Goal: Task Accomplishment & Management: Complete application form

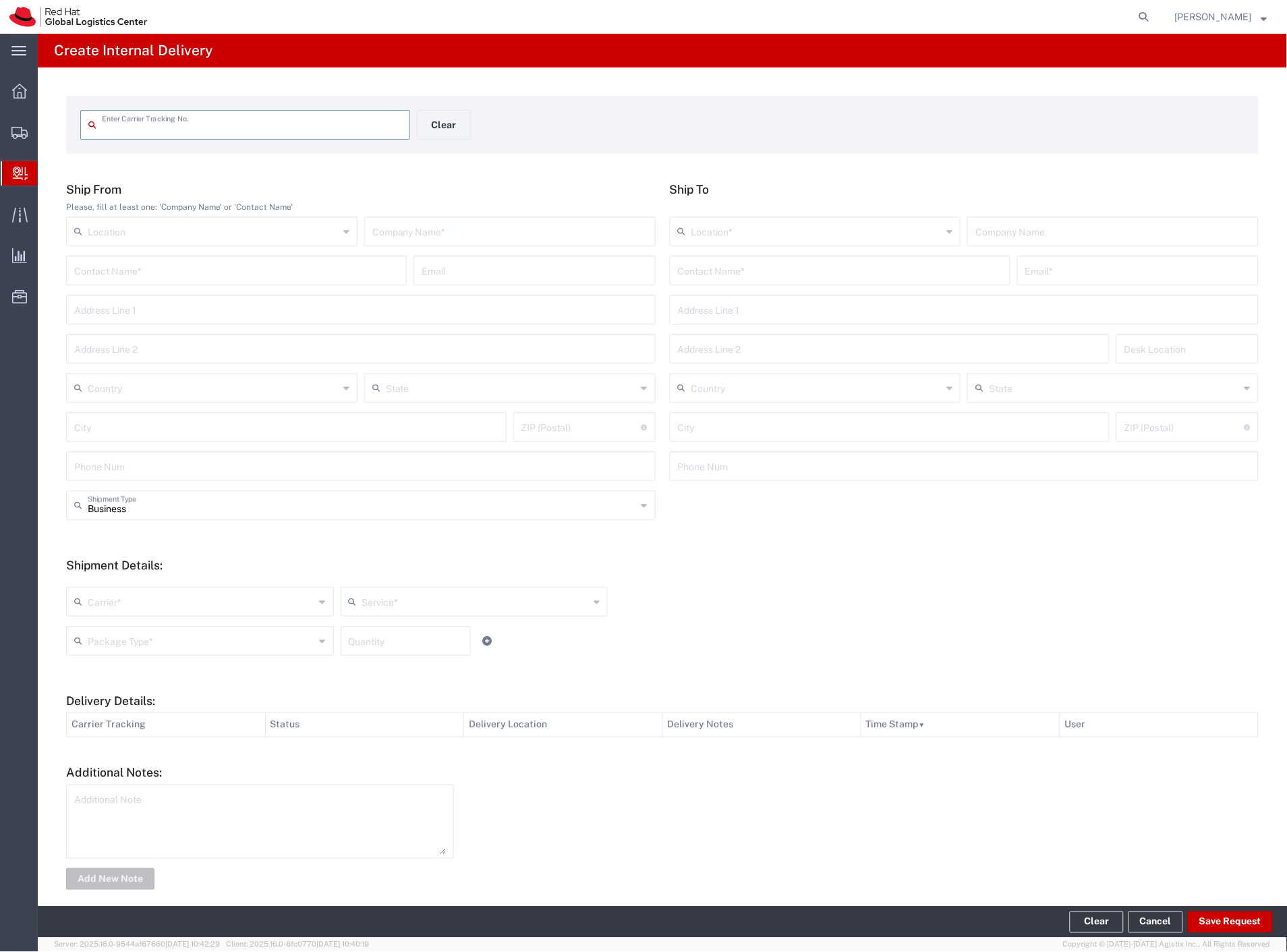
click at [237, 125] on input "text" at bounding box center [252, 124] width 300 height 24
type input "DR1662273628C"
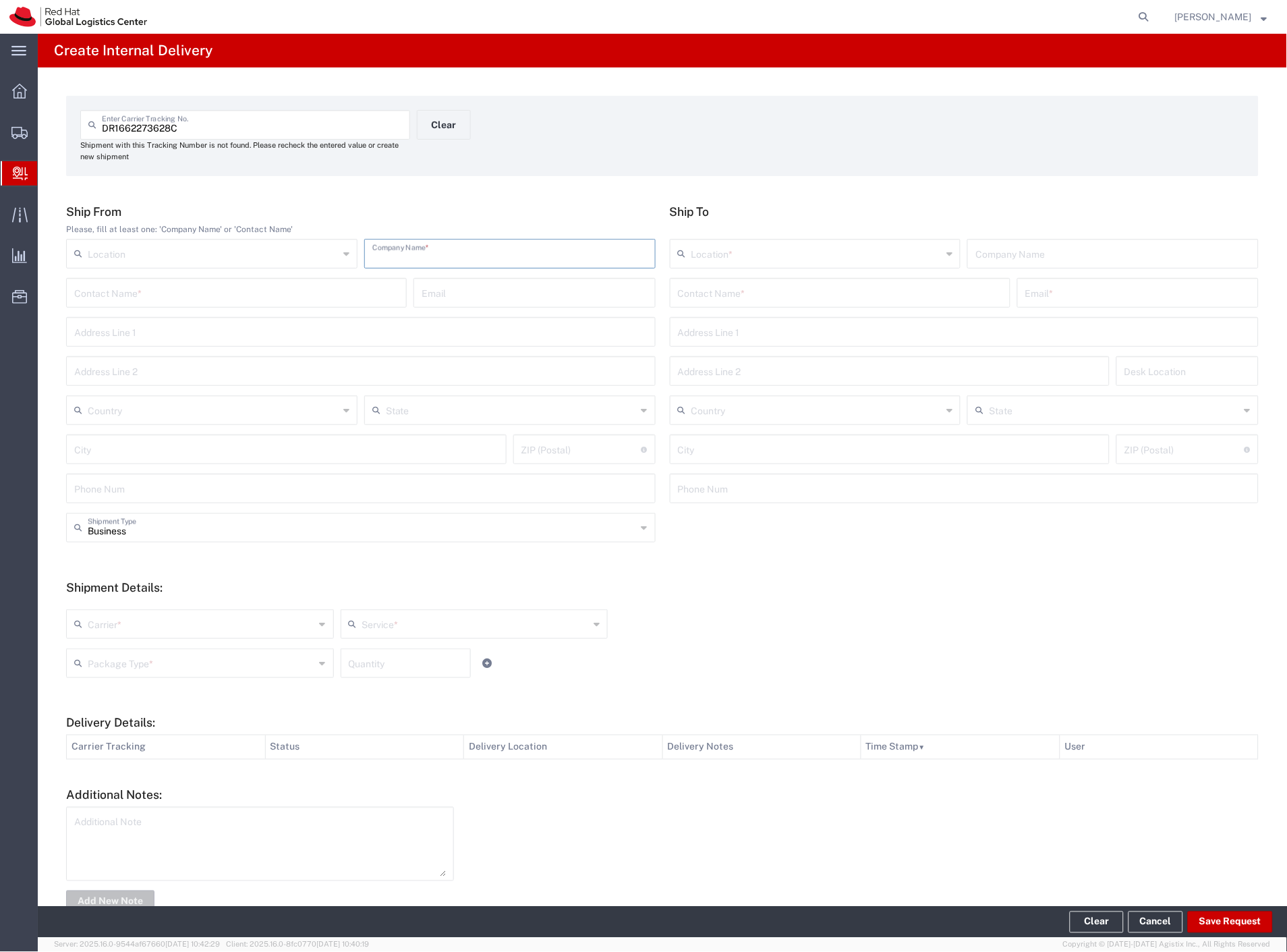
click at [449, 255] on input "text" at bounding box center [510, 253] width 275 height 24
type input "softom"
click at [734, 288] on input "text" at bounding box center [840, 292] width 324 height 24
type input "skarvada"
click at [734, 295] on input "skarvada" at bounding box center [840, 292] width 324 height 24
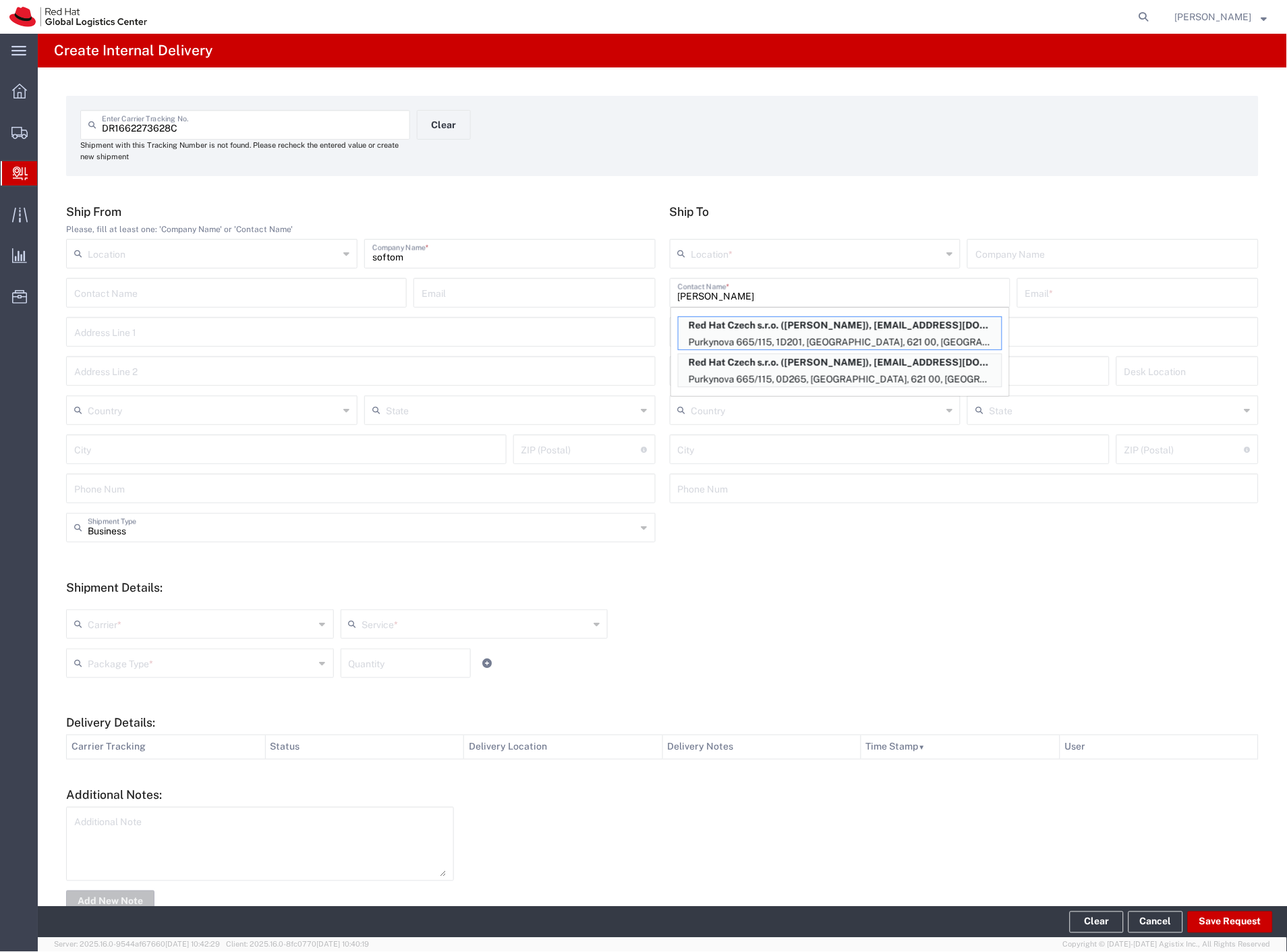
click at [728, 293] on input "[PERSON_NAME]" at bounding box center [840, 292] width 324 height 24
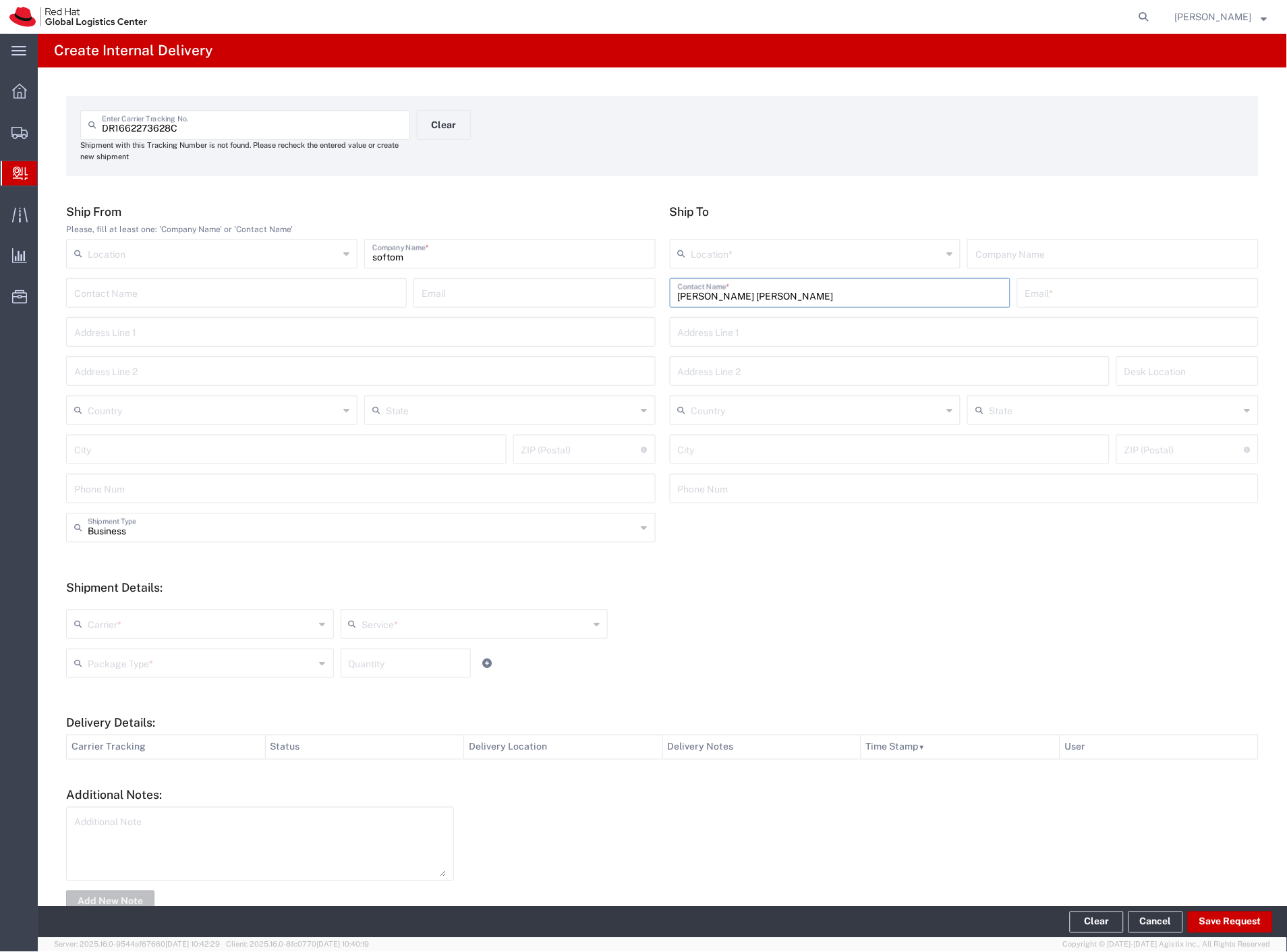
click at [730, 295] on input "[PERSON_NAME] [PERSON_NAME]" at bounding box center [840, 292] width 324 height 24
click at [720, 299] on input "skarv" at bounding box center [840, 292] width 324 height 24
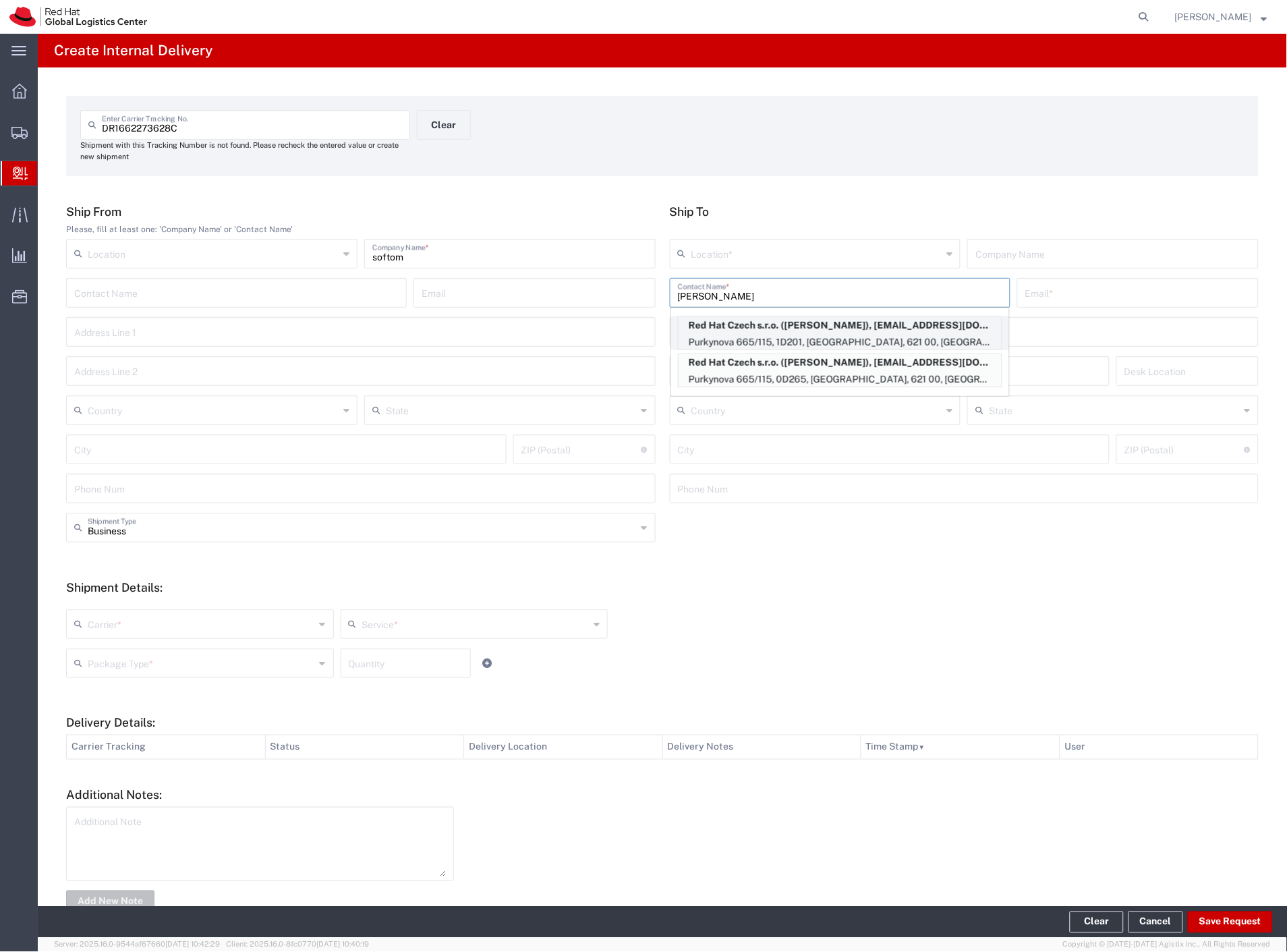
type input "[PERSON_NAME]"
click at [831, 338] on p "Purkynova 665/115, 1D201, [GEOGRAPHIC_DATA], 621 00, [GEOGRAPHIC_DATA]" at bounding box center [839, 342] width 323 height 17
type input "RH - [GEOGRAPHIC_DATA] [GEOGRAPHIC_DATA] - C"
type input "Red Hat Czech s.r.o."
type input "[PERSON_NAME]"
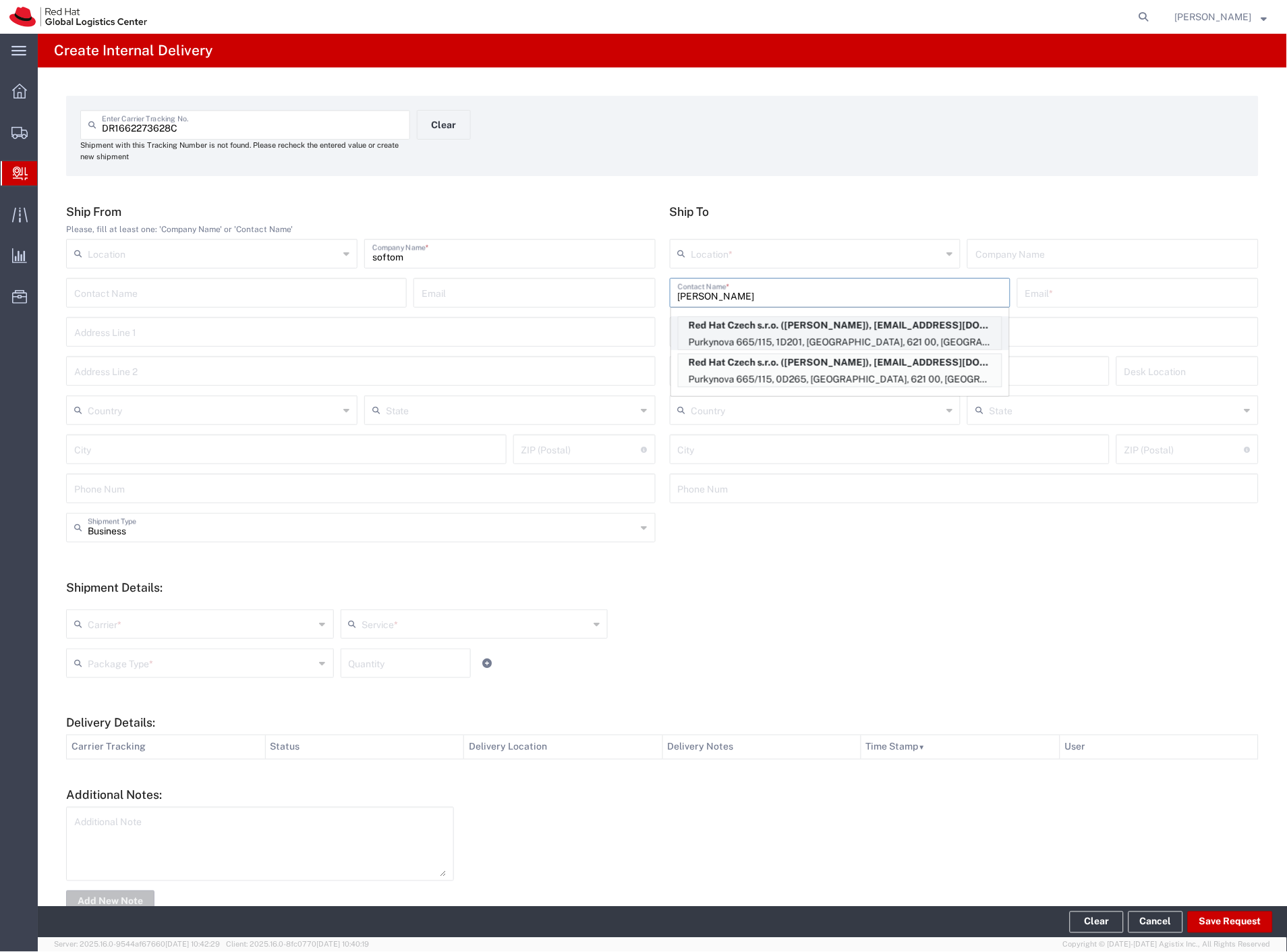
type input "[EMAIL_ADDRESS][DOMAIN_NAME]"
type input "Purkynova 665/115"
type input "1D201"
type input "Czechia"
type input "[GEOGRAPHIC_DATA]"
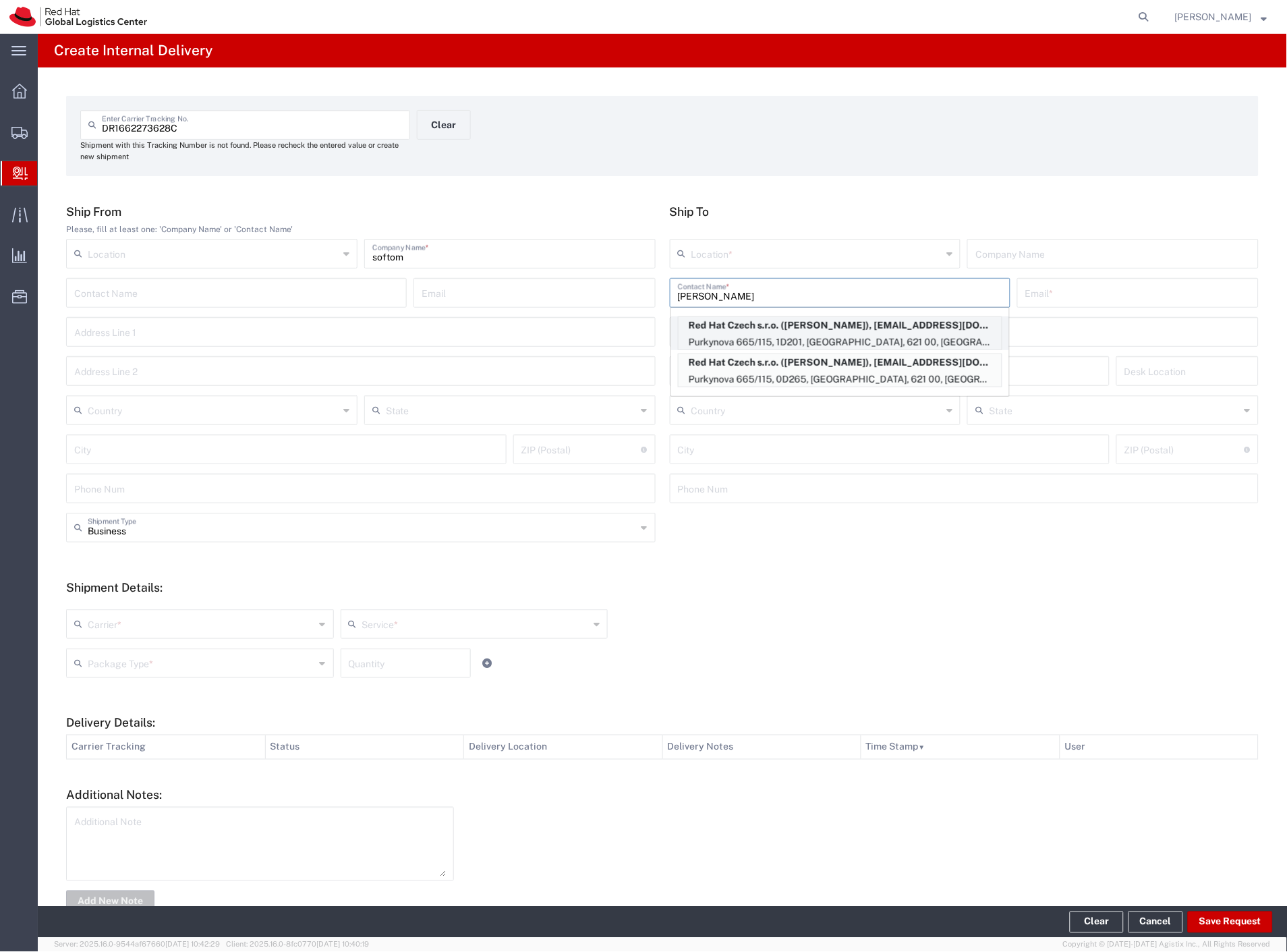
type input "621 00"
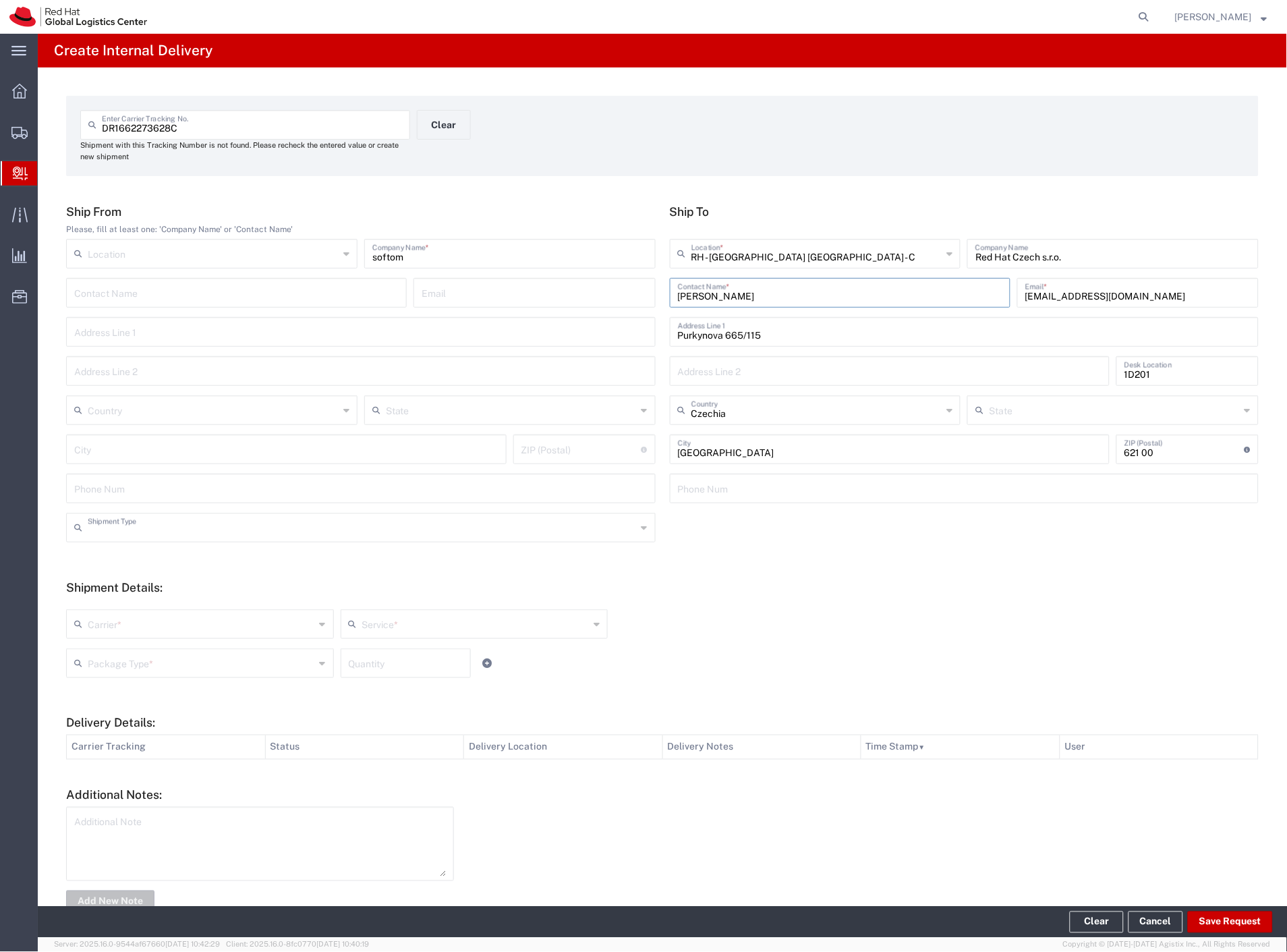
click at [168, 527] on input "text" at bounding box center [361, 526] width 549 height 24
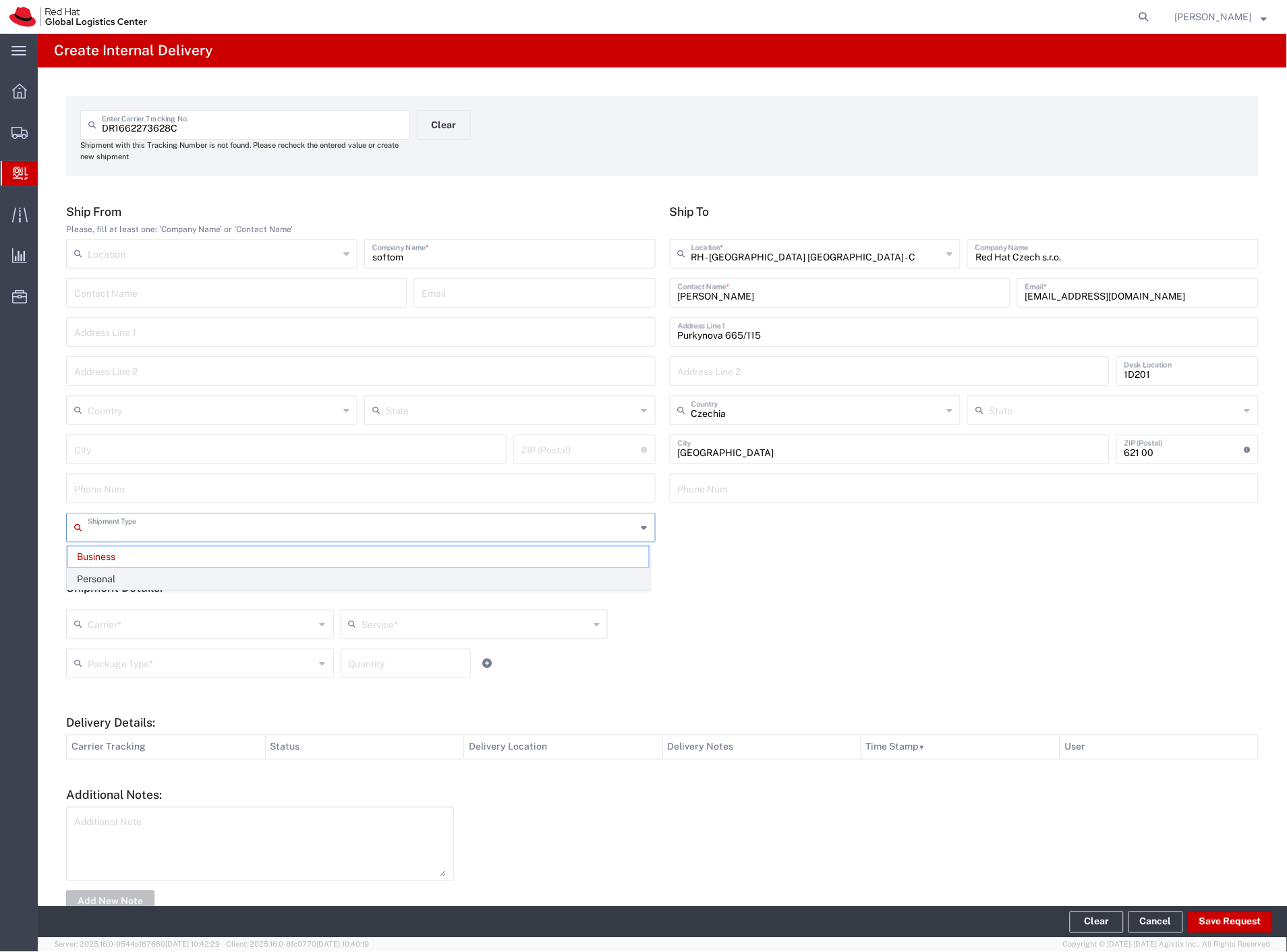
click at [123, 572] on span "Personal" at bounding box center [358, 579] width 582 height 21
type input "Personal"
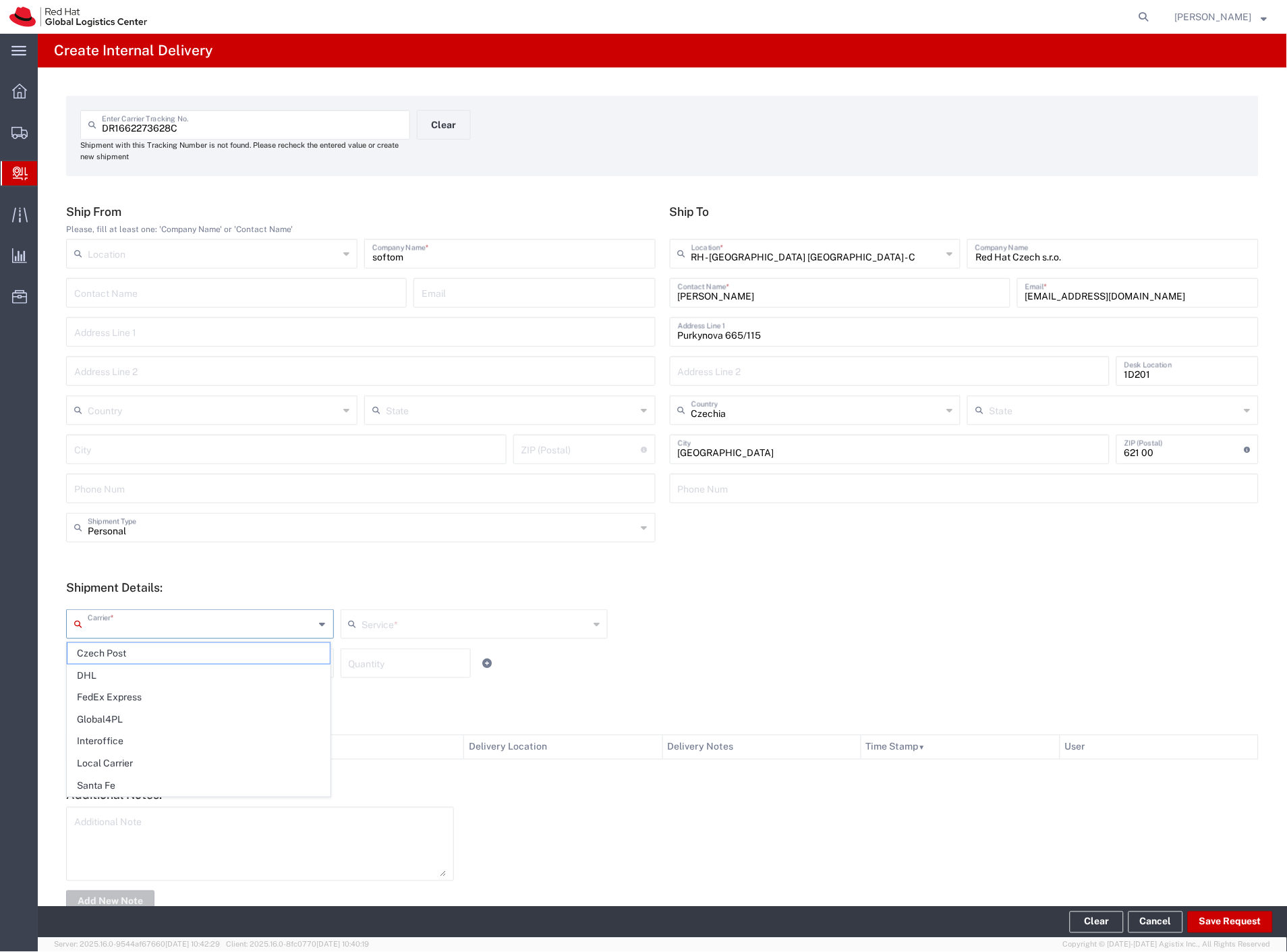
click at [122, 624] on input "text" at bounding box center [201, 623] width 228 height 24
click at [117, 650] on span "Czech Post" at bounding box center [198, 653] width 262 height 21
type input "Czech Post"
click at [117, 655] on input "text" at bounding box center [201, 662] width 228 height 24
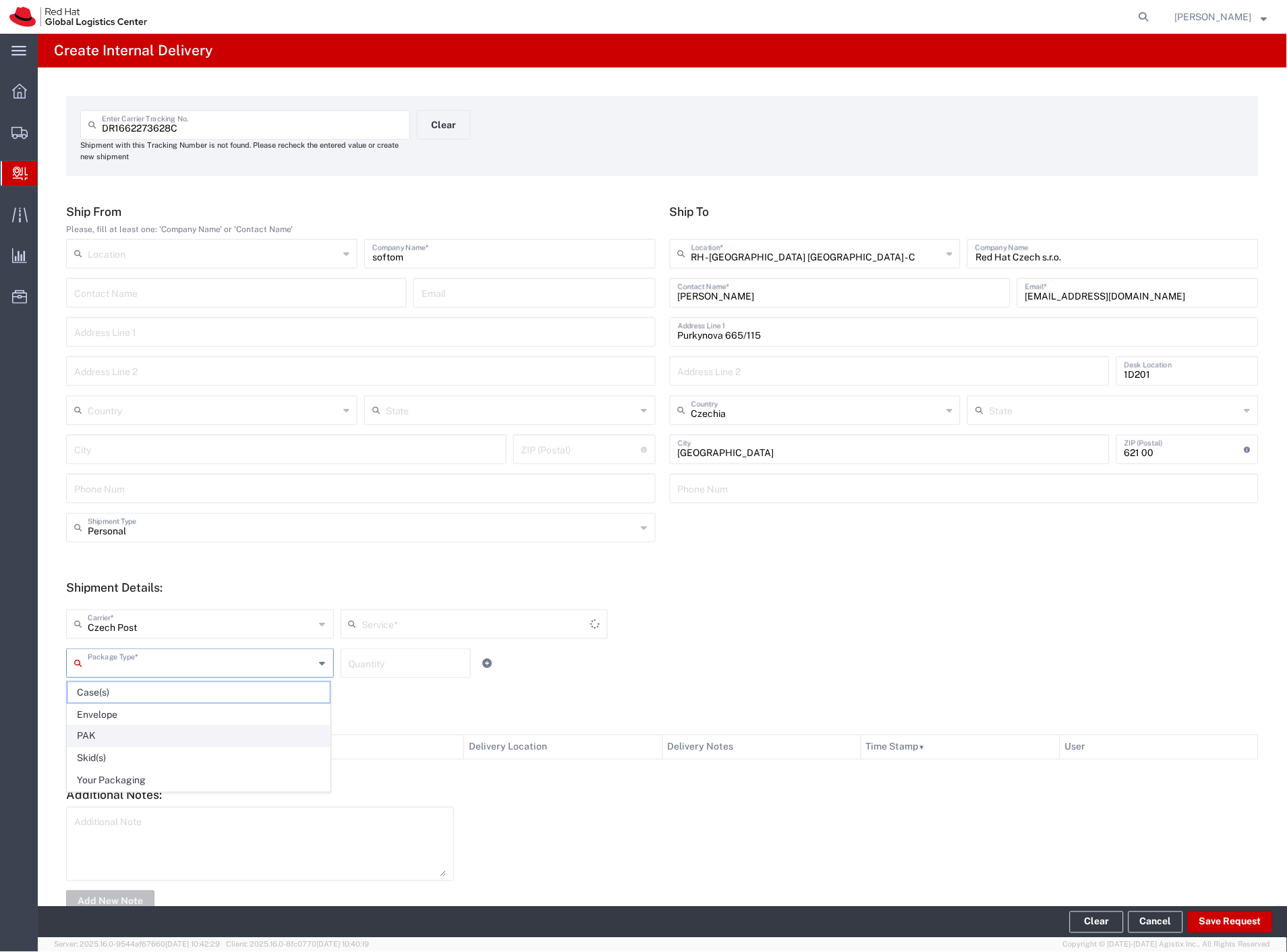
type input "Ground"
click at [147, 783] on span "Your Packaging" at bounding box center [198, 780] width 262 height 21
type input "Your Packaging"
click at [1231, 905] on div at bounding box center [864, 859] width 805 height 106
click at [1233, 918] on button "Save Request" at bounding box center [1230, 922] width 85 height 22
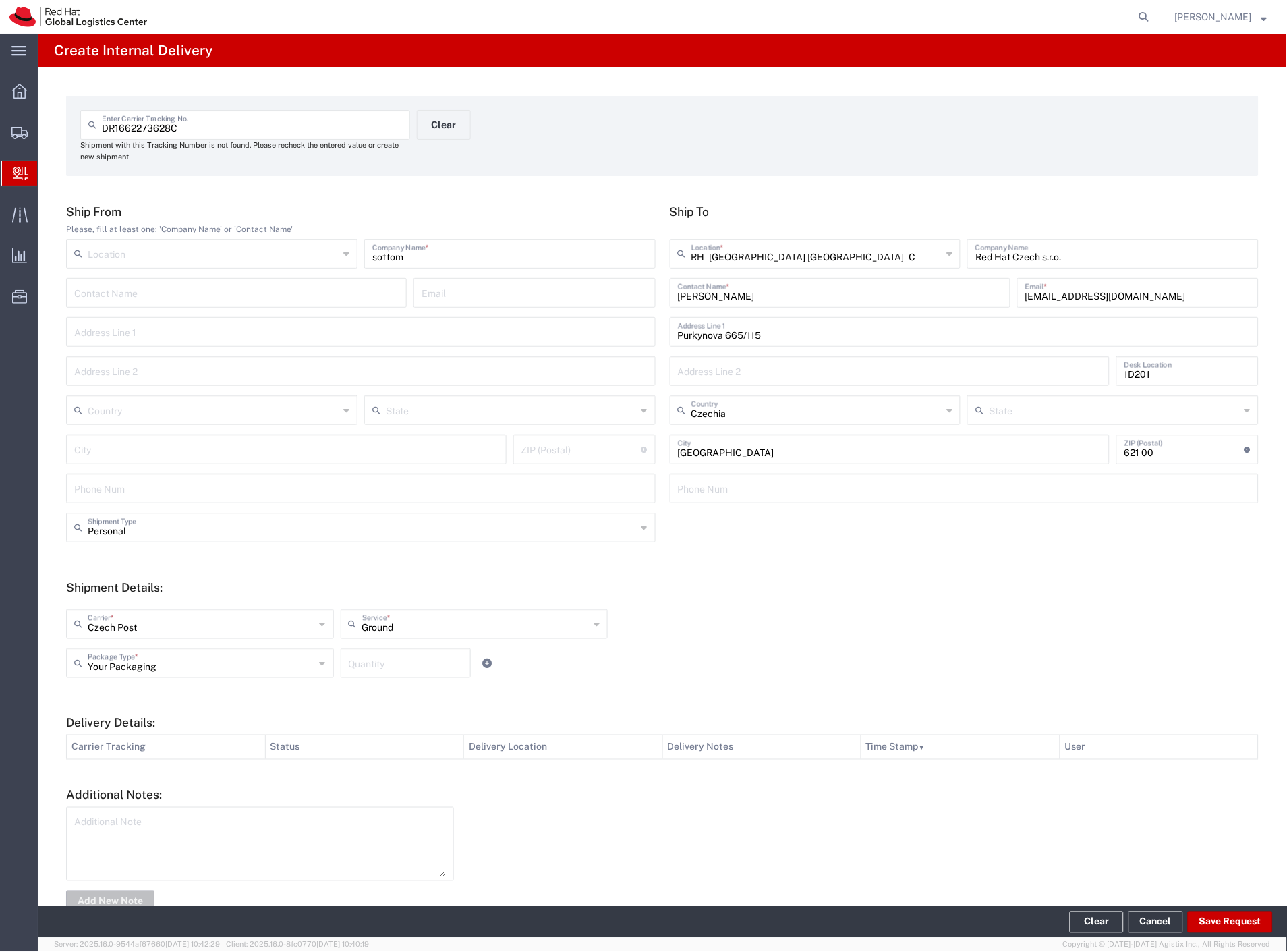
type input "Personal"
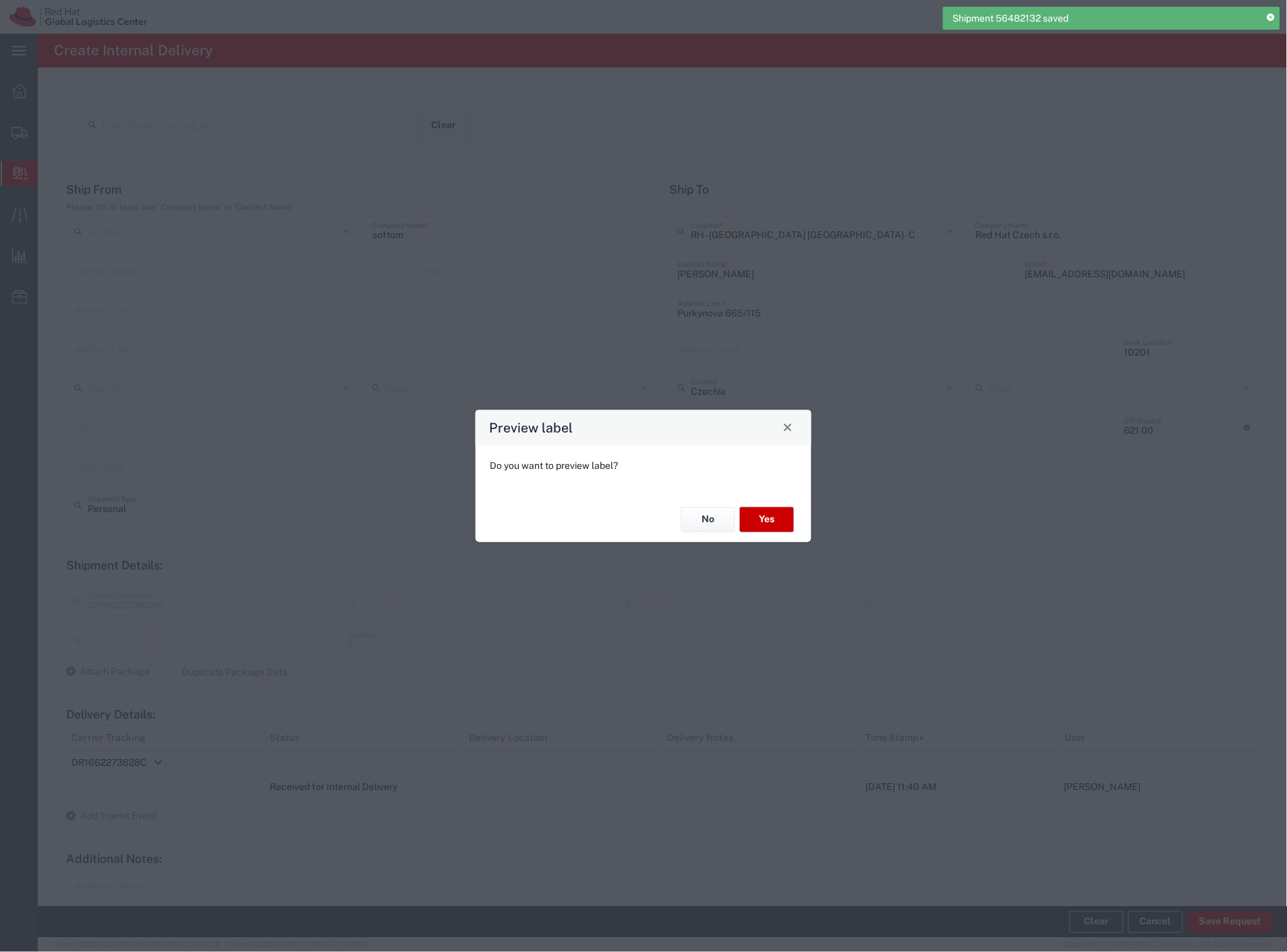
type input "Ground"
type input "Your Packaging"
type input "Czech Post"
click at [786, 512] on button "Yes" at bounding box center [766, 519] width 54 height 25
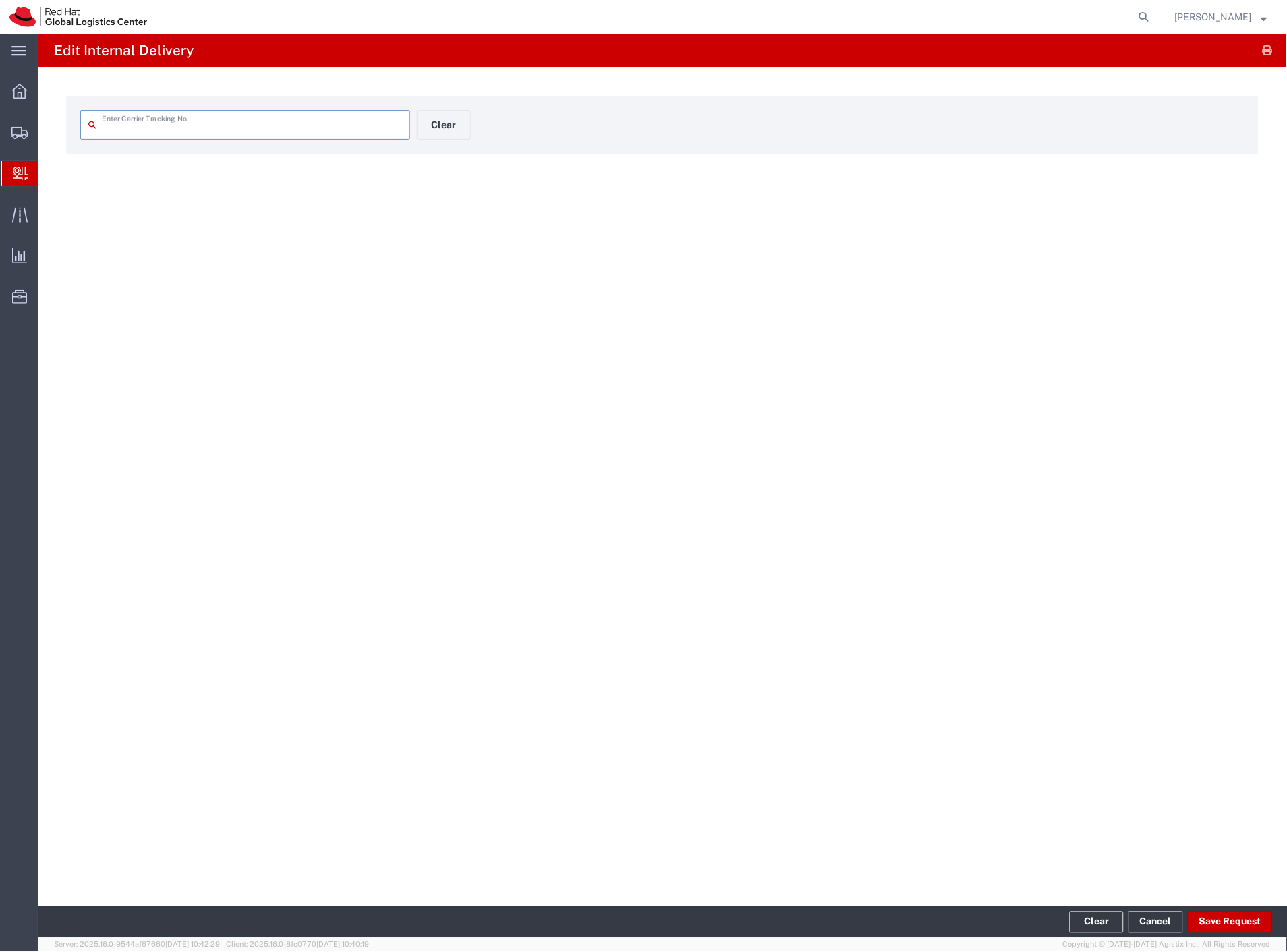
type input "DR1662273628C"
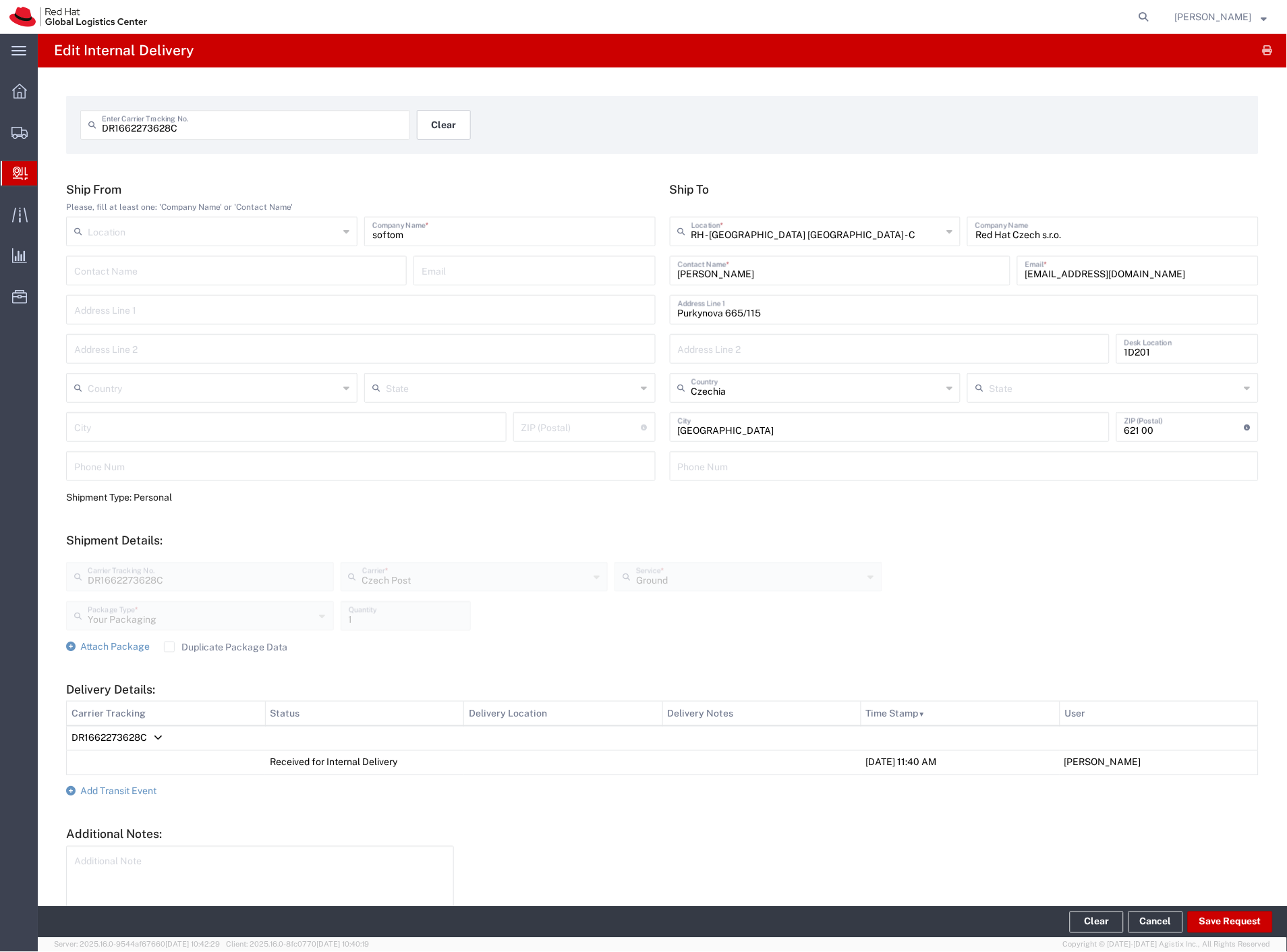
click at [429, 117] on button "Clear" at bounding box center [443, 125] width 54 height 30
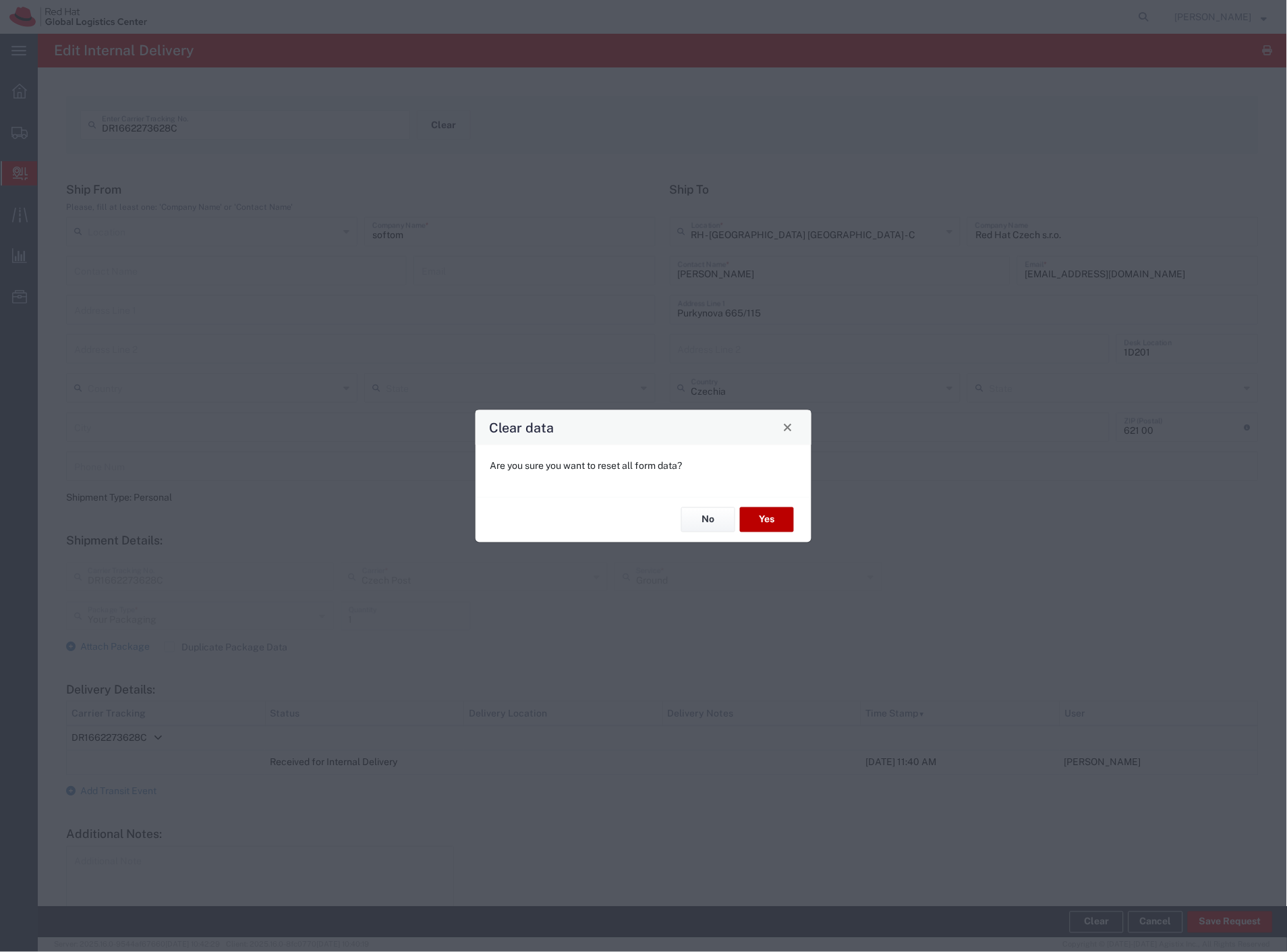
click at [770, 513] on button "Yes" at bounding box center [766, 519] width 54 height 25
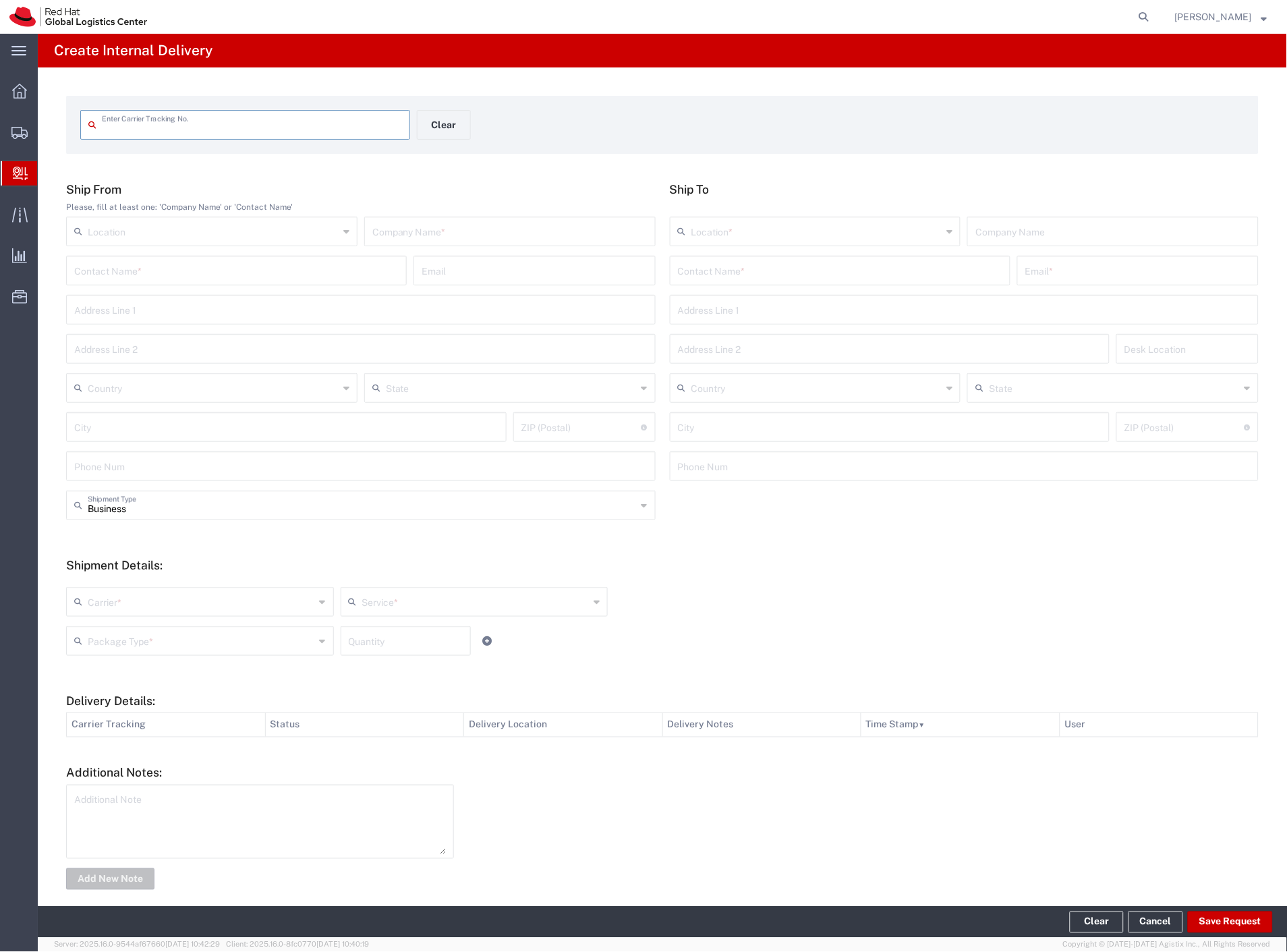
click at [729, 271] on input "text" at bounding box center [840, 269] width 324 height 24
click at [722, 280] on input "lizuc" at bounding box center [840, 269] width 324 height 24
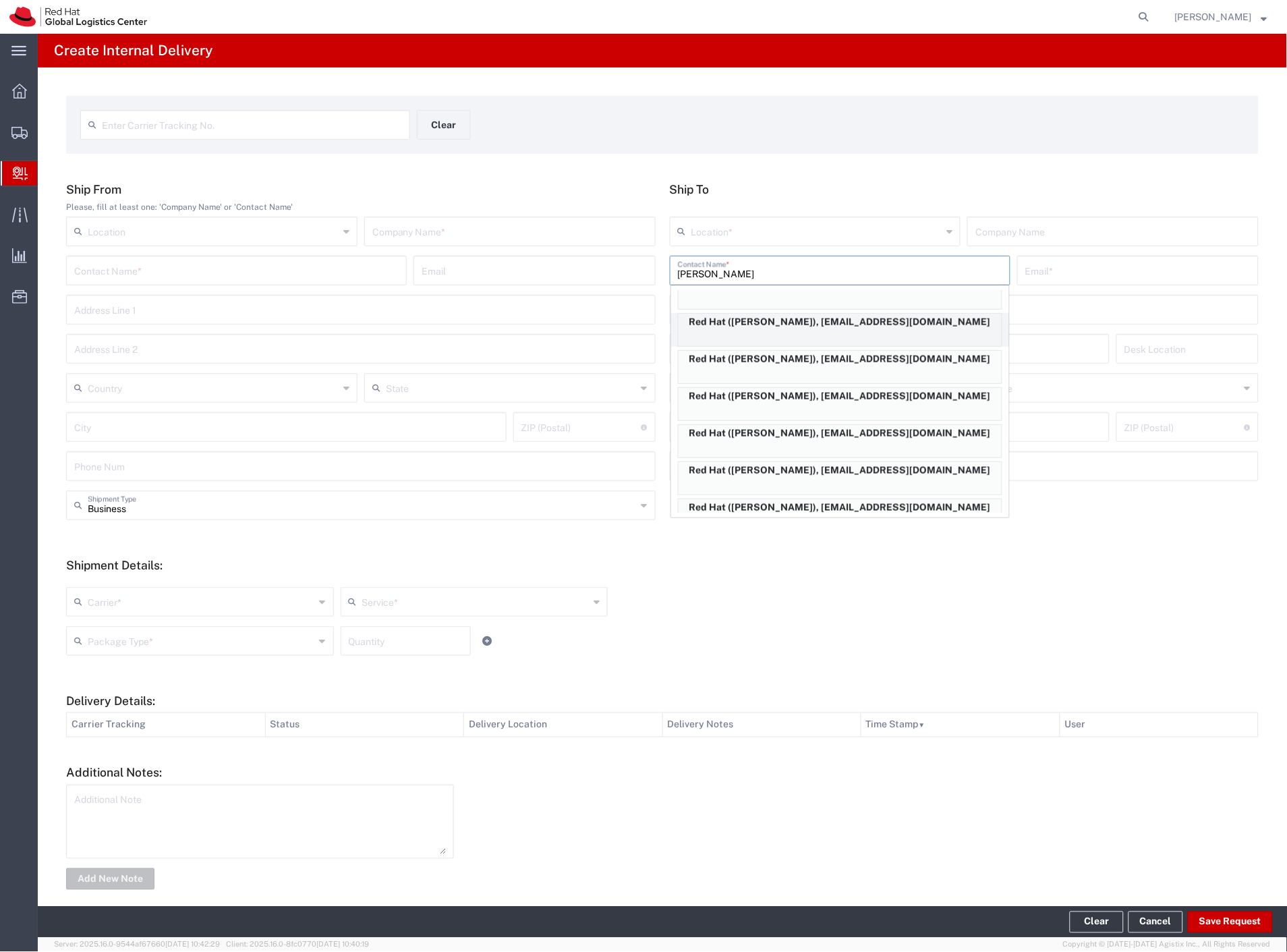
scroll to position [523, 0]
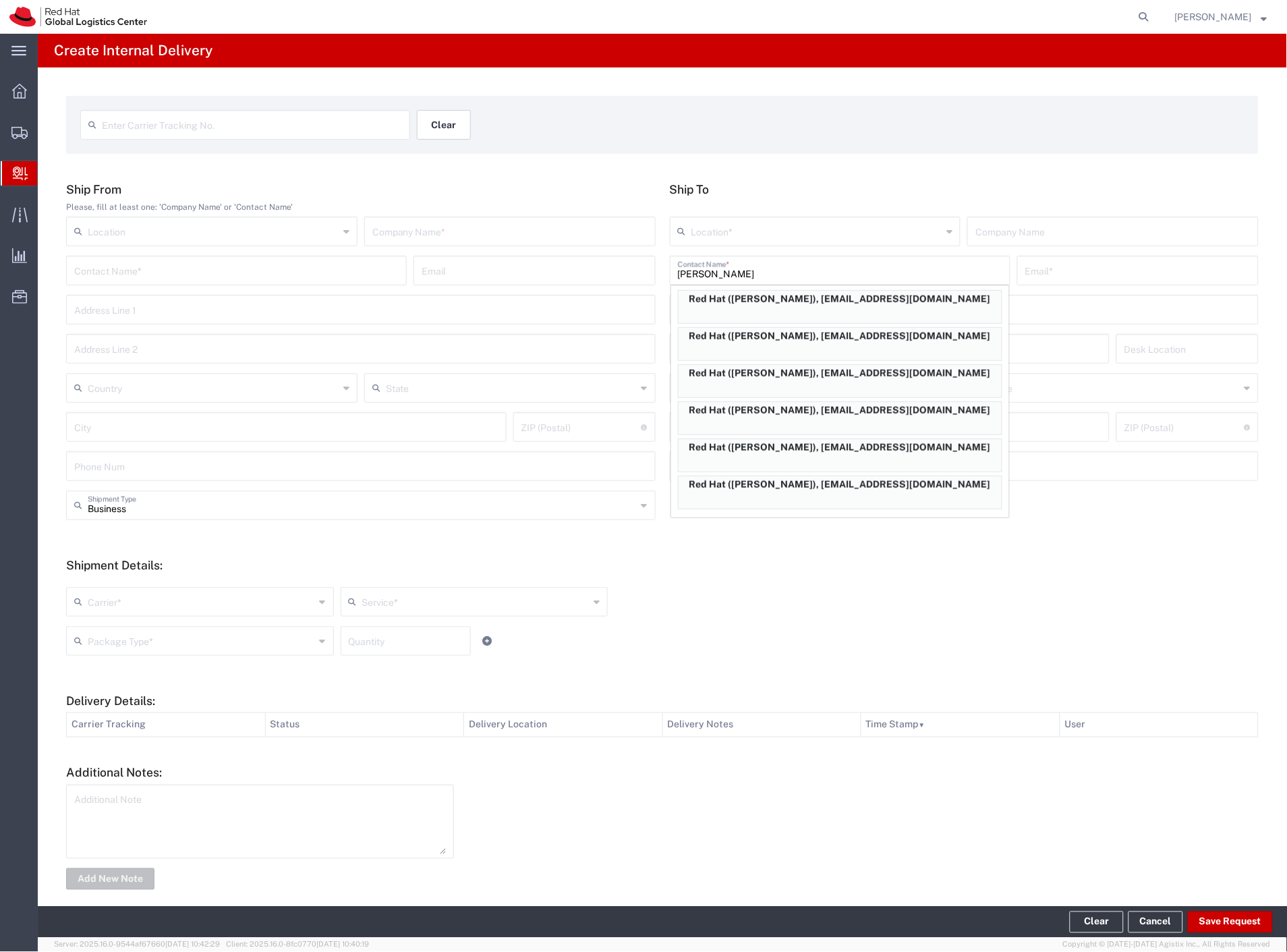
type input "[PERSON_NAME]"
click at [445, 119] on button "Clear" at bounding box center [443, 125] width 54 height 30
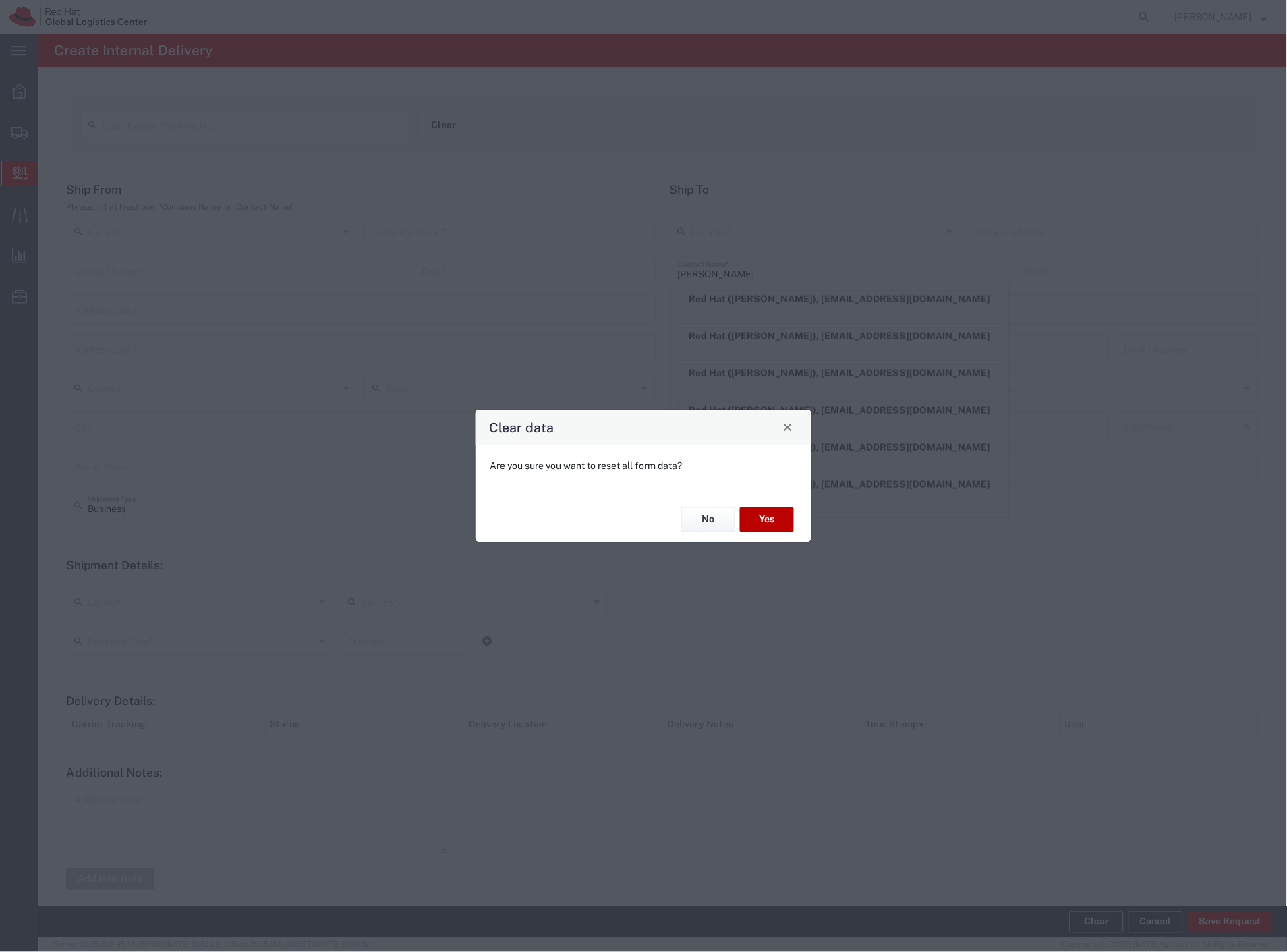
click at [759, 517] on button "Yes" at bounding box center [766, 519] width 54 height 25
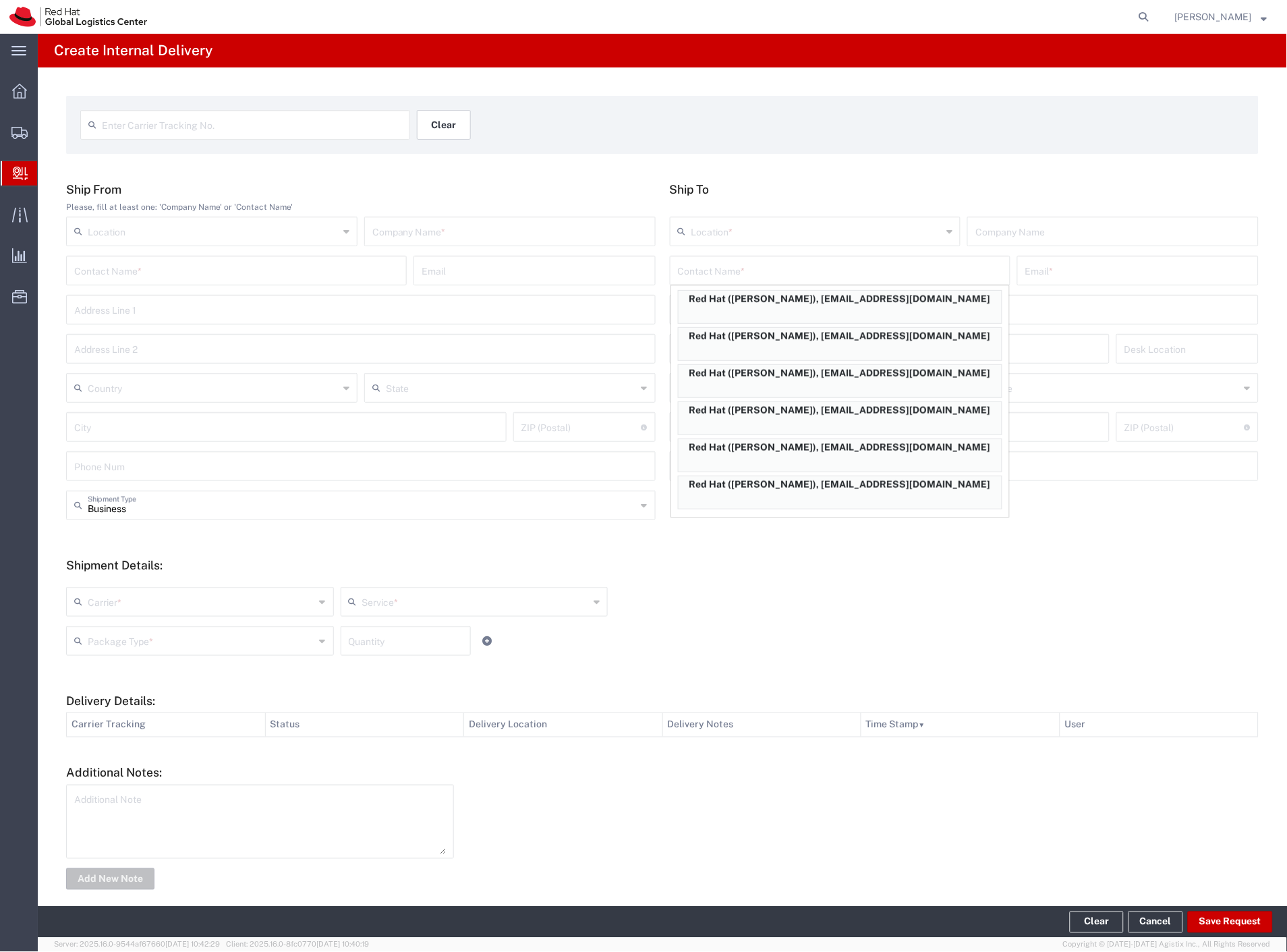
click at [436, 126] on button "Clear" at bounding box center [443, 125] width 54 height 30
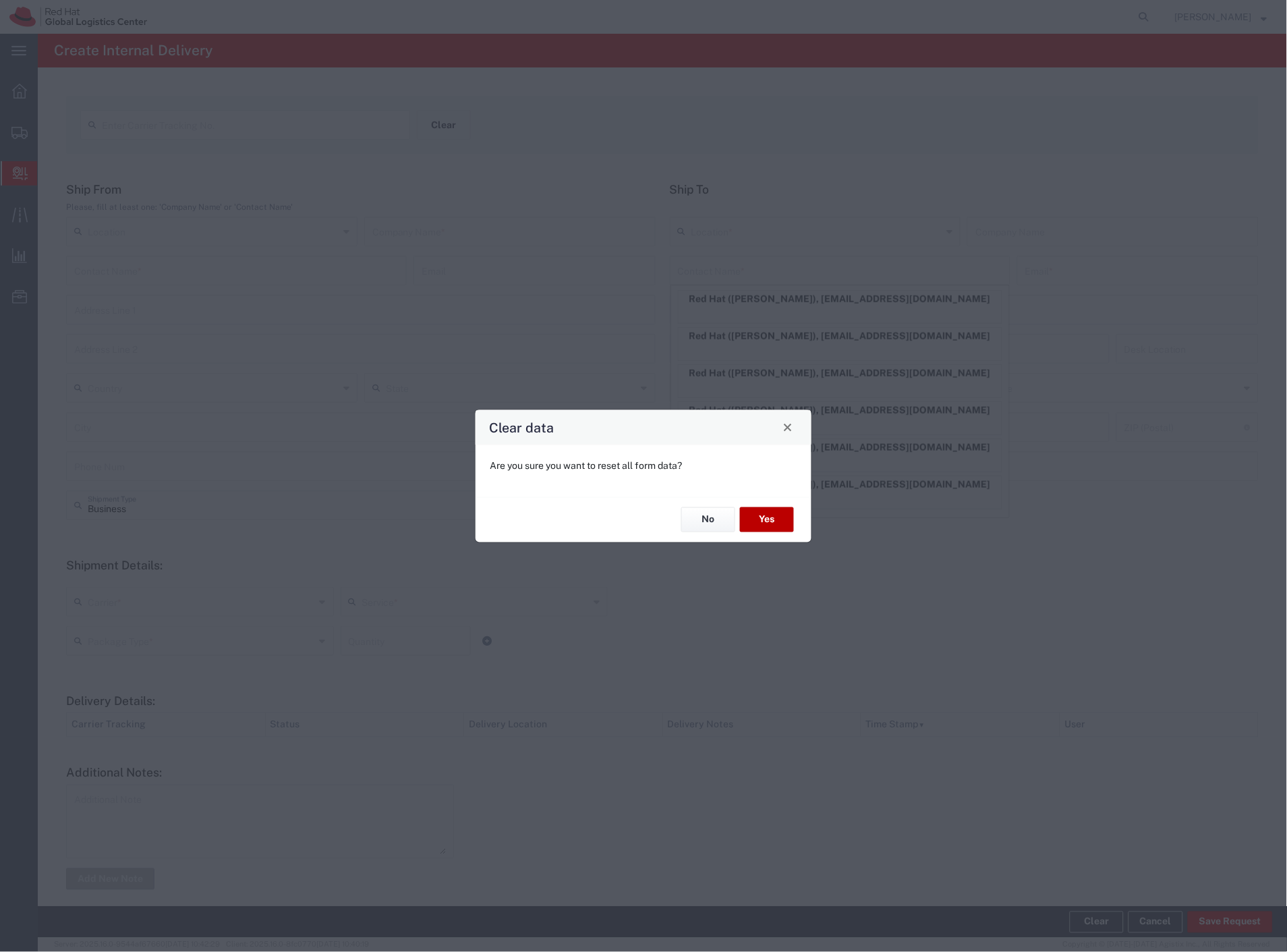
click at [783, 509] on button "Yes" at bounding box center [766, 519] width 54 height 25
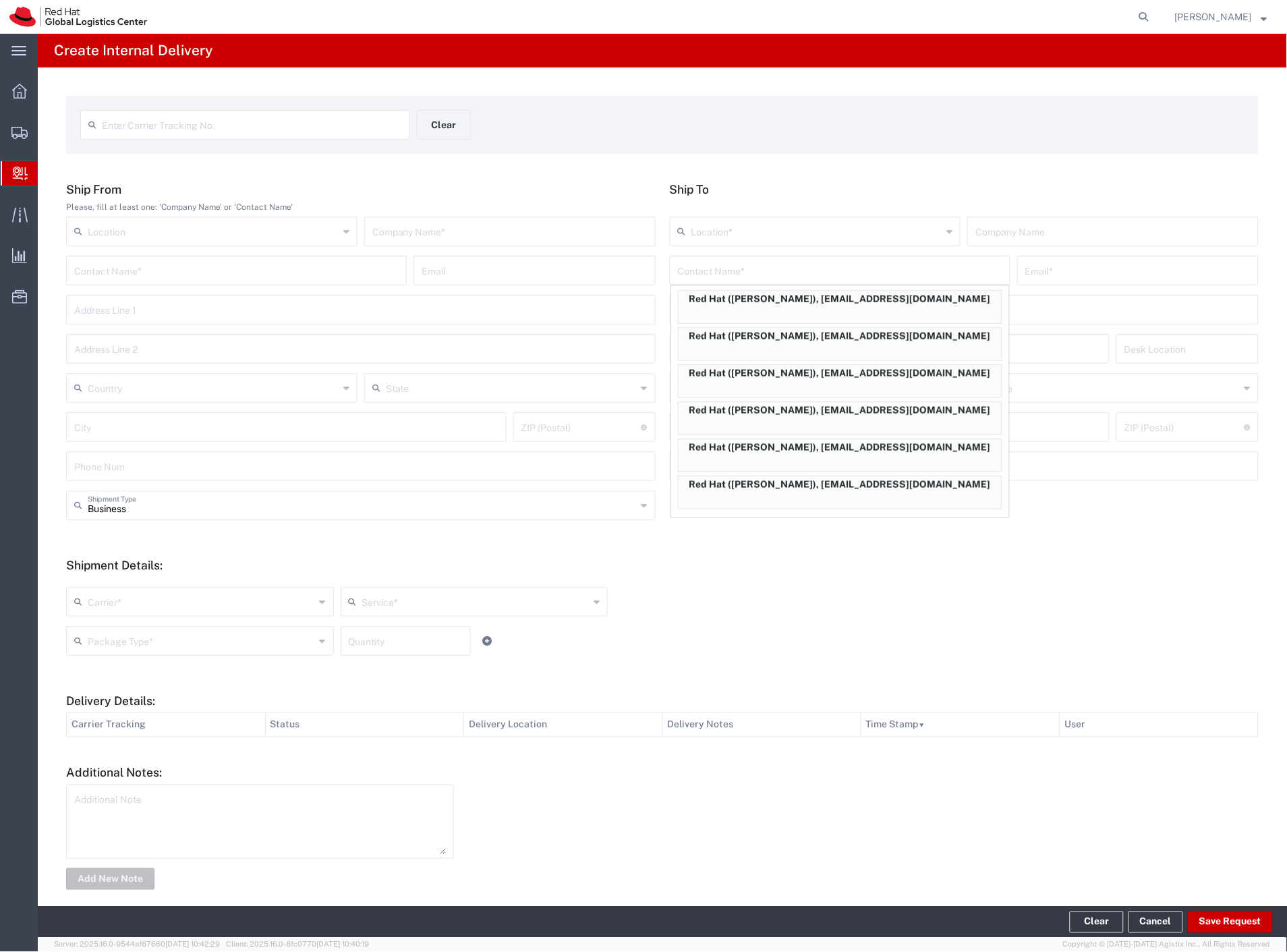
click at [48, 177] on span "Internal Delivery" at bounding box center [43, 174] width 11 height 27
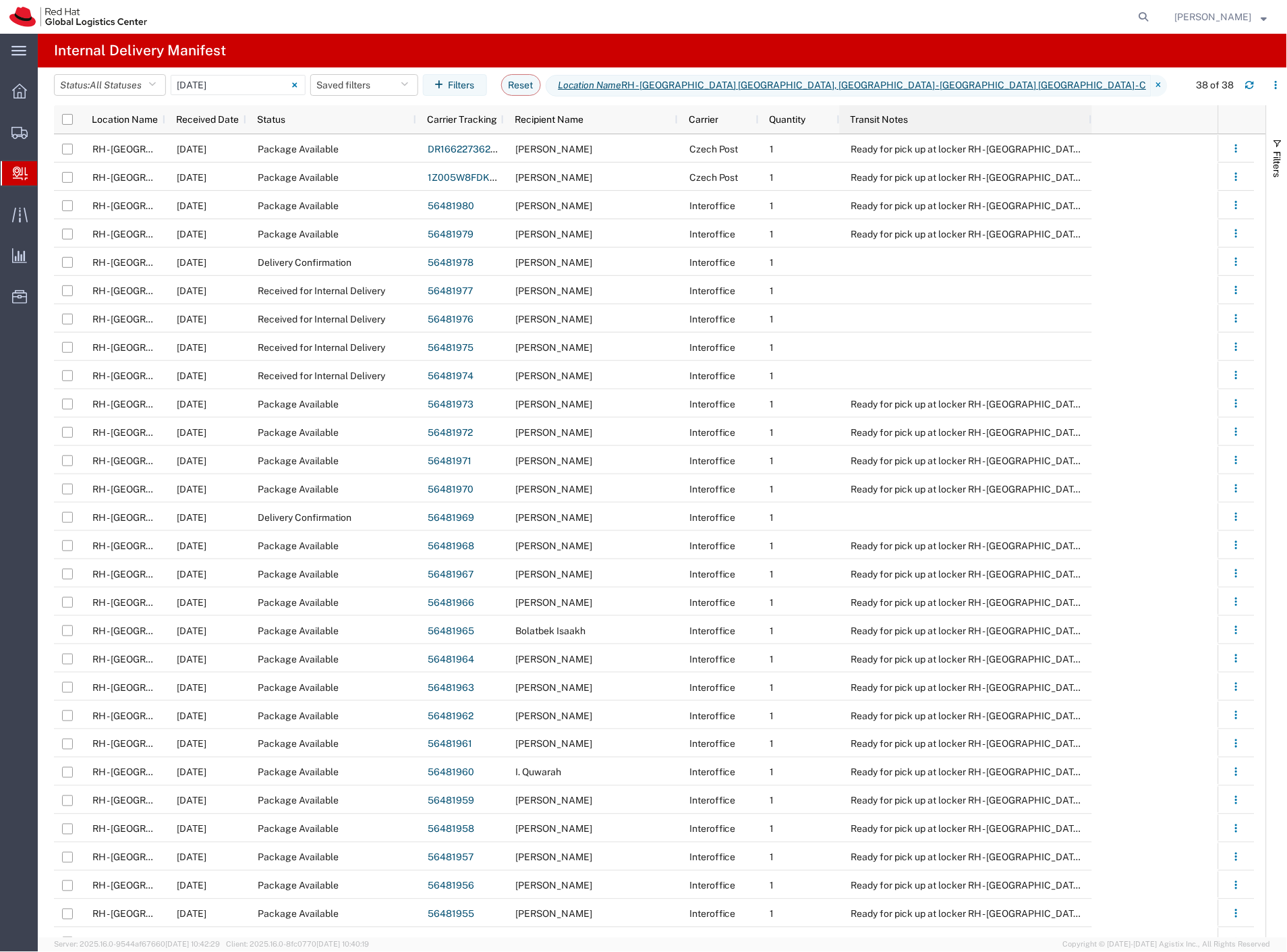
drag, startPoint x: 919, startPoint y: 118, endPoint x: 1089, endPoint y: 133, distance: 170.7
click at [1089, 133] on div at bounding box center [1091, 119] width 5 height 28
